Goal: Information Seeking & Learning: Learn about a topic

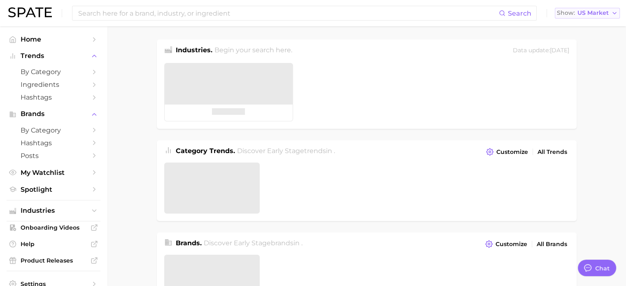
click at [606, 14] on span "US Market" at bounding box center [592, 13] width 31 height 5
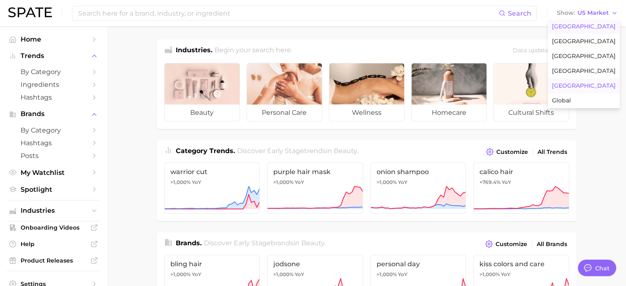
click at [580, 89] on button "Japan" at bounding box center [583, 86] width 72 height 15
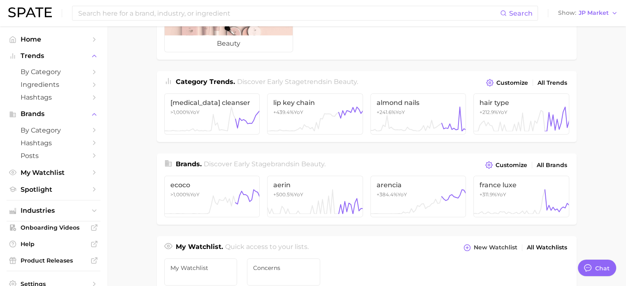
scroll to position [206, 0]
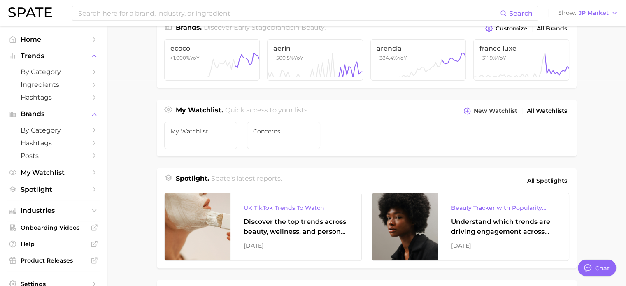
click at [582, 106] on main "Industries. Begin your search here. Data update: June 29th, 2025 beauty Categor…" at bounding box center [366, 132] width 519 height 622
click at [138, 90] on main "Industries. Begin your search here. Data update: June 29th, 2025 beauty Categor…" at bounding box center [366, 132] width 519 height 622
